Goal: Use online tool/utility: Use online tool/utility

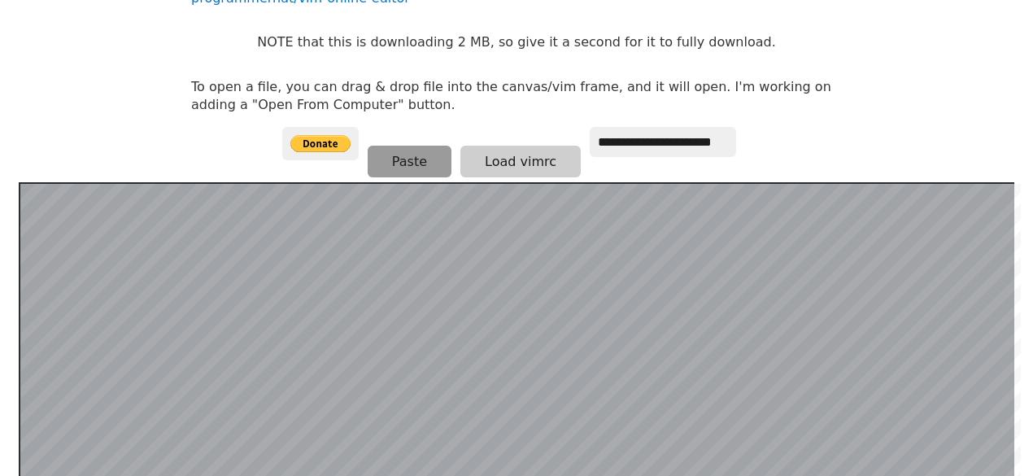
scroll to position [163, 0]
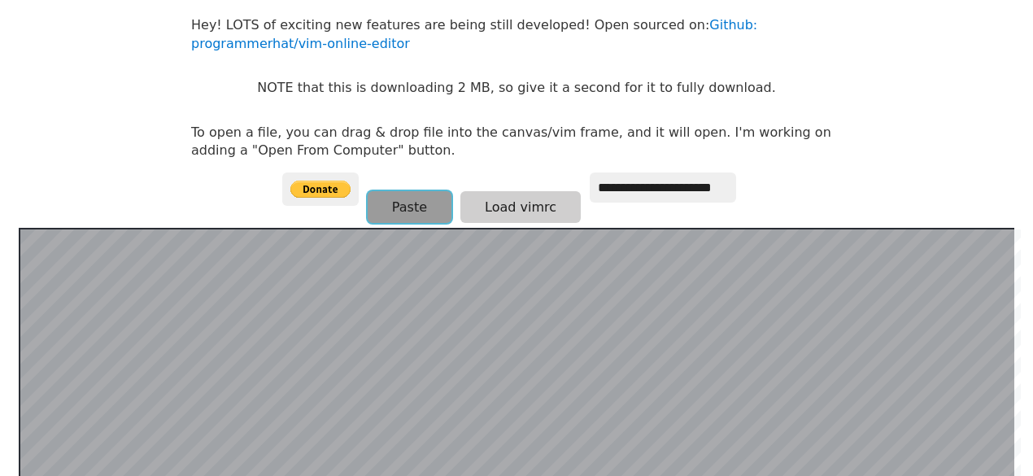
click at [418, 201] on button "Paste" at bounding box center [410, 207] width 84 height 32
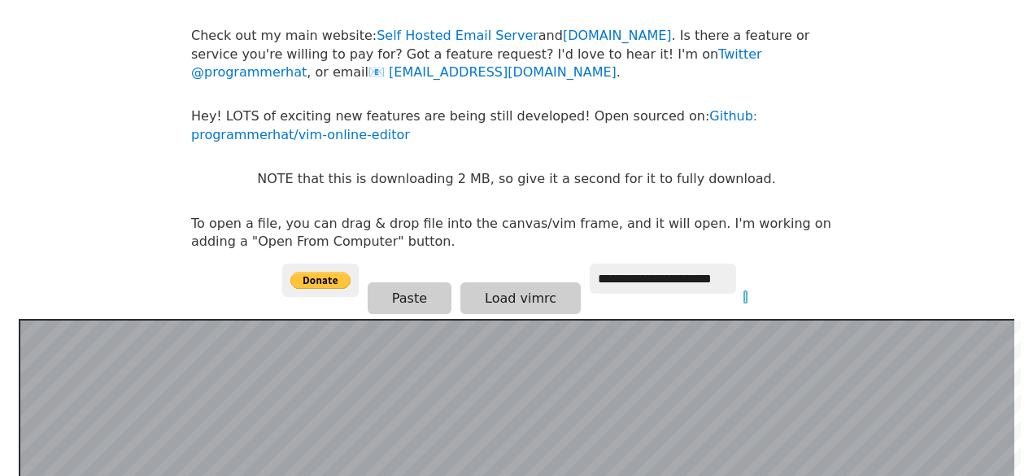
scroll to position [0, 0]
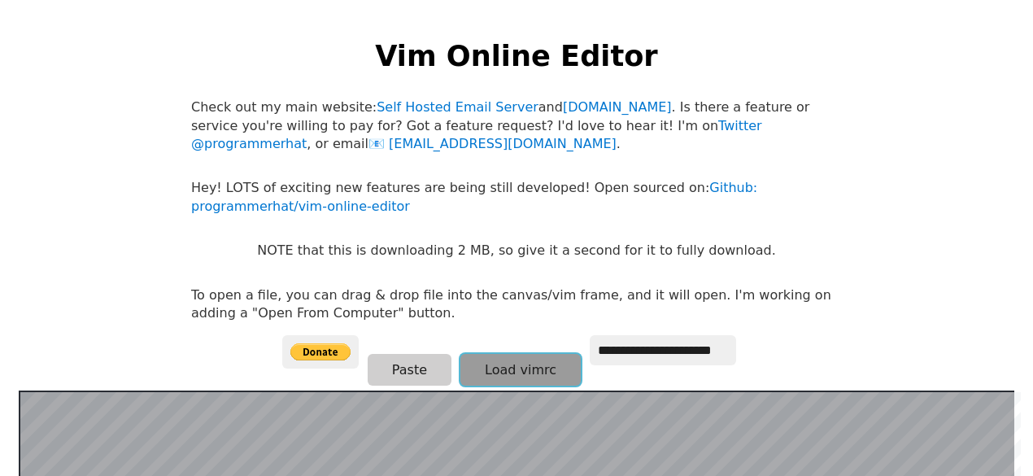
click at [499, 369] on button "Load vimrc" at bounding box center [520, 370] width 120 height 32
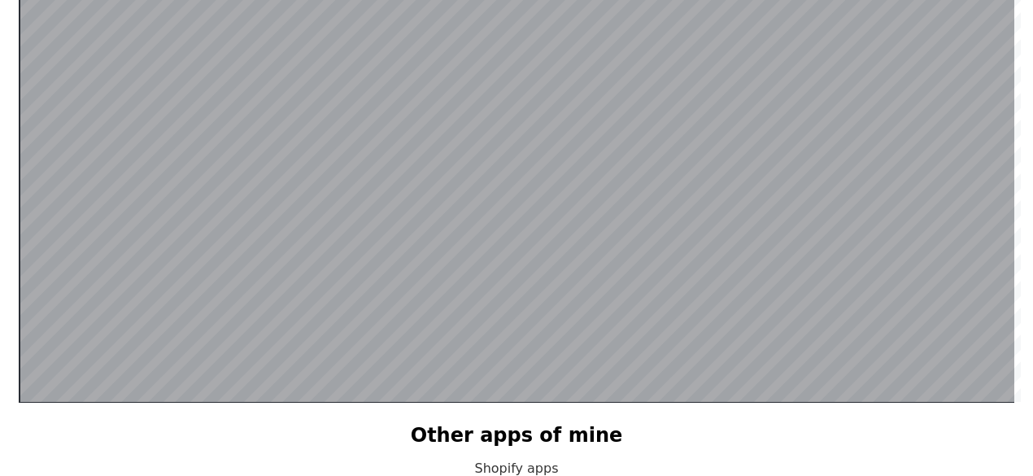
scroll to position [271, 0]
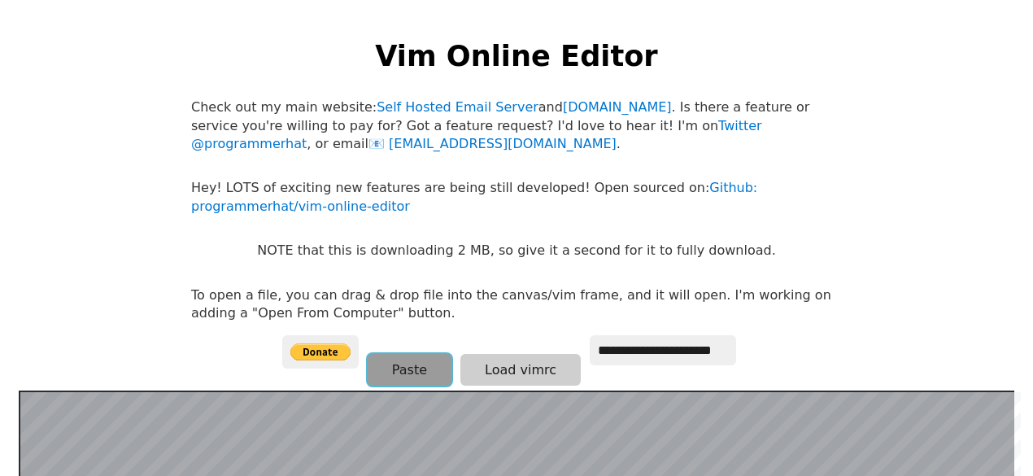
click at [399, 370] on button "Paste" at bounding box center [410, 370] width 84 height 32
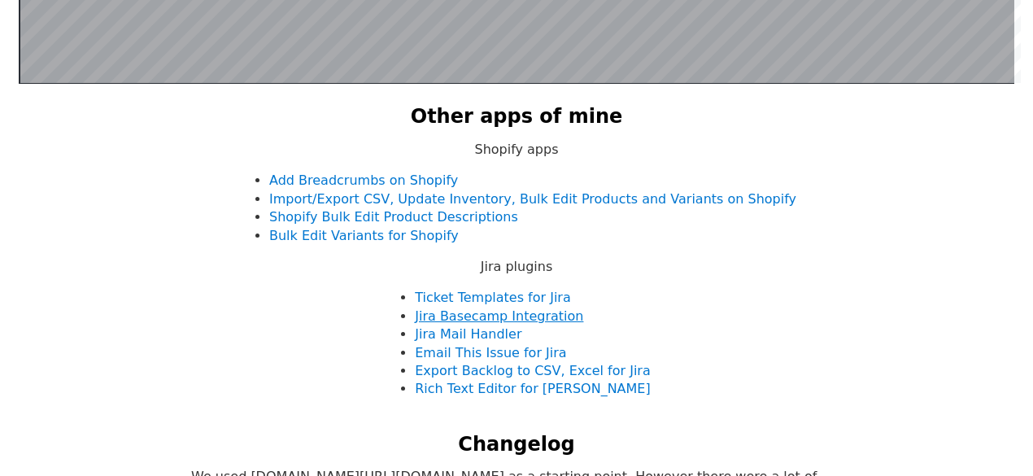
scroll to position [759, 0]
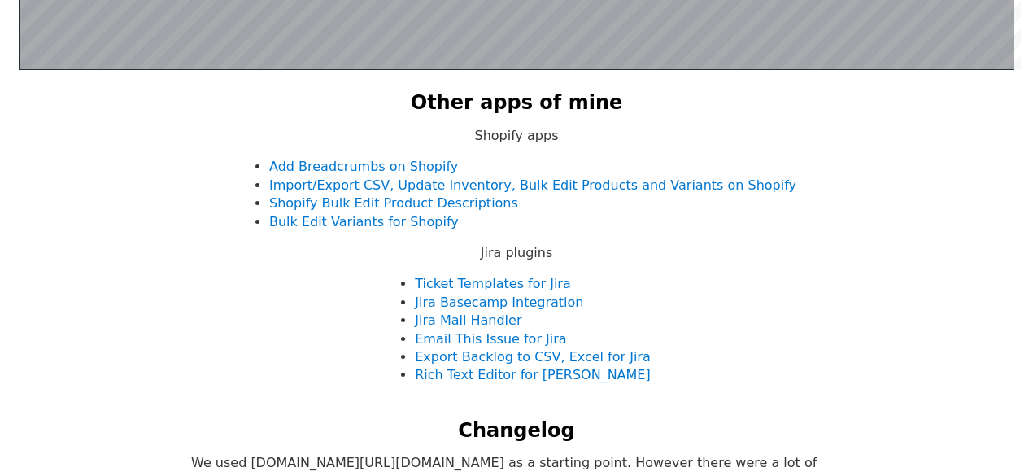
drag, startPoint x: 75, startPoint y: 321, endPoint x: 81, endPoint y: 328, distance: 9.2
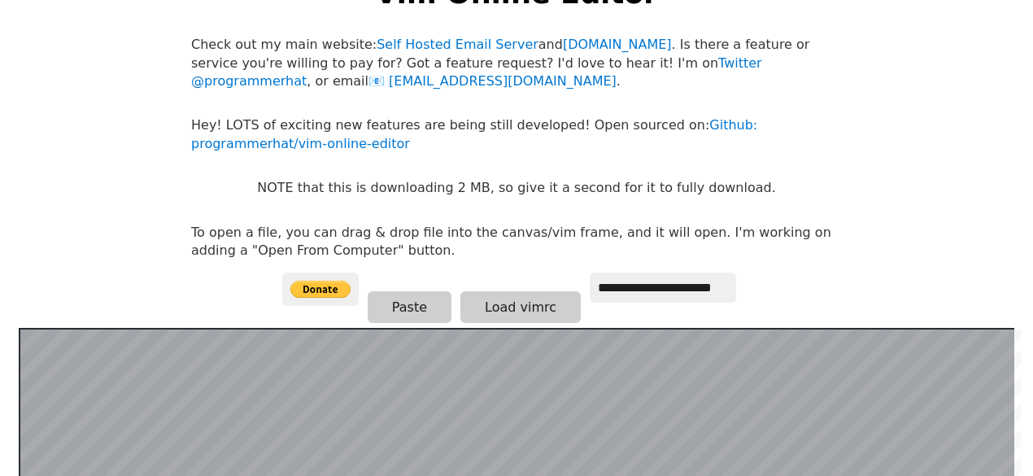
scroll to position [0, 0]
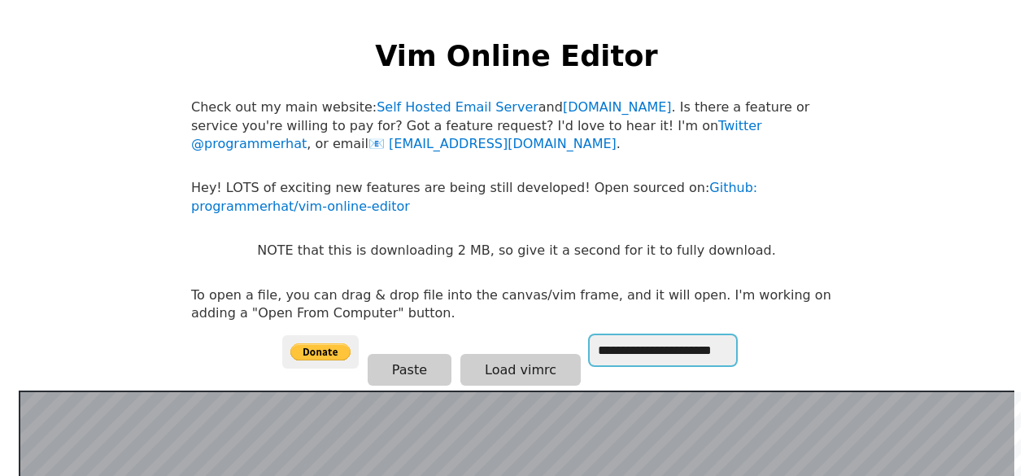
click at [611, 355] on input "**********" at bounding box center [663, 350] width 146 height 30
click at [675, 353] on input "**********" at bounding box center [663, 350] width 146 height 30
